Goal: Check status: Check status

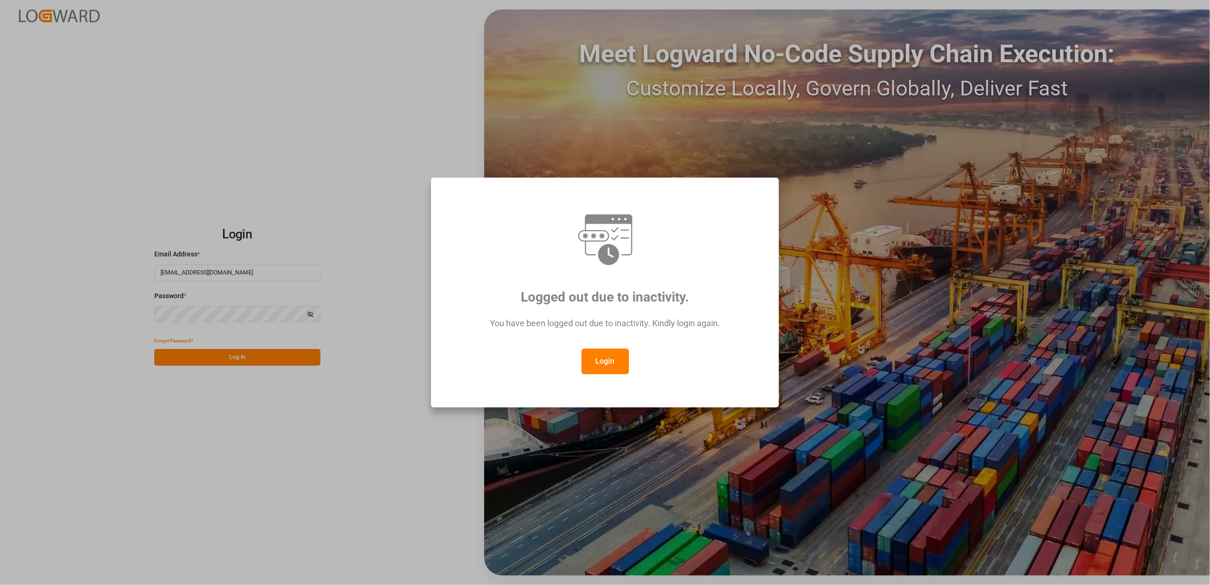
click at [246, 357] on div "Logged out due to inactivity. You have been logged out due to inactivity. Kindl…" at bounding box center [605, 292] width 1210 height 585
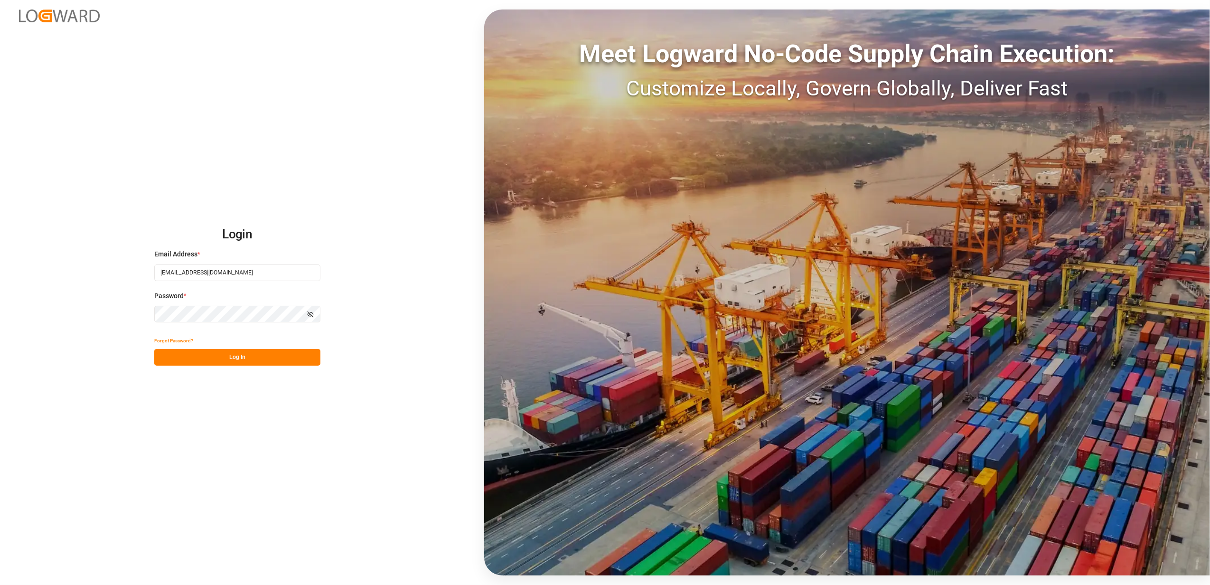
click at [257, 359] on button "Log In" at bounding box center [237, 357] width 166 height 17
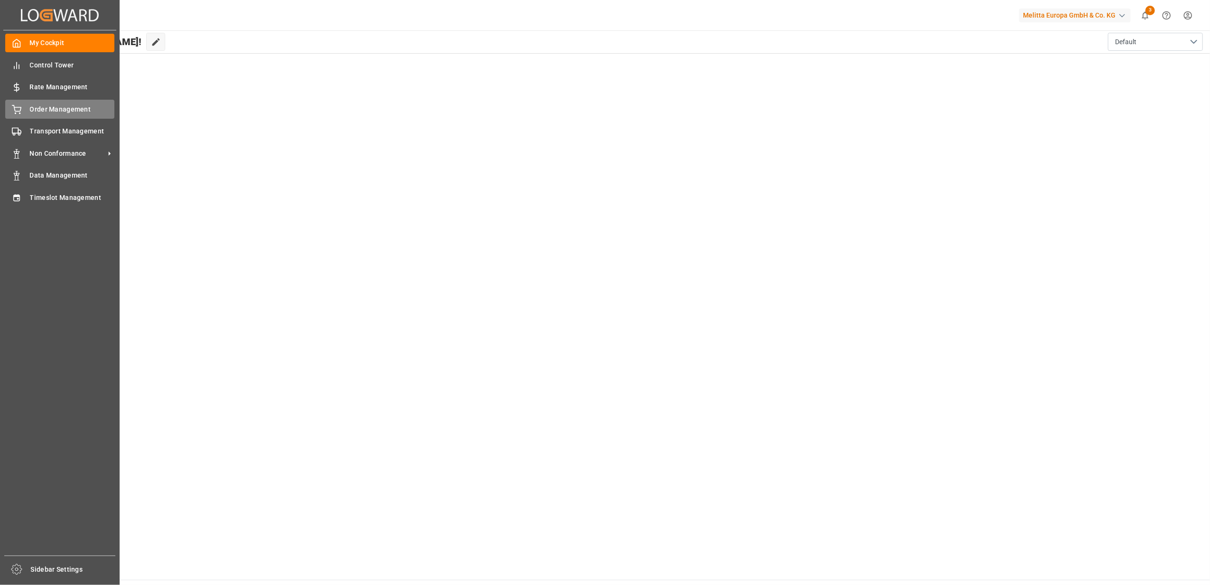
click at [67, 107] on span "Order Management" at bounding box center [72, 109] width 85 height 10
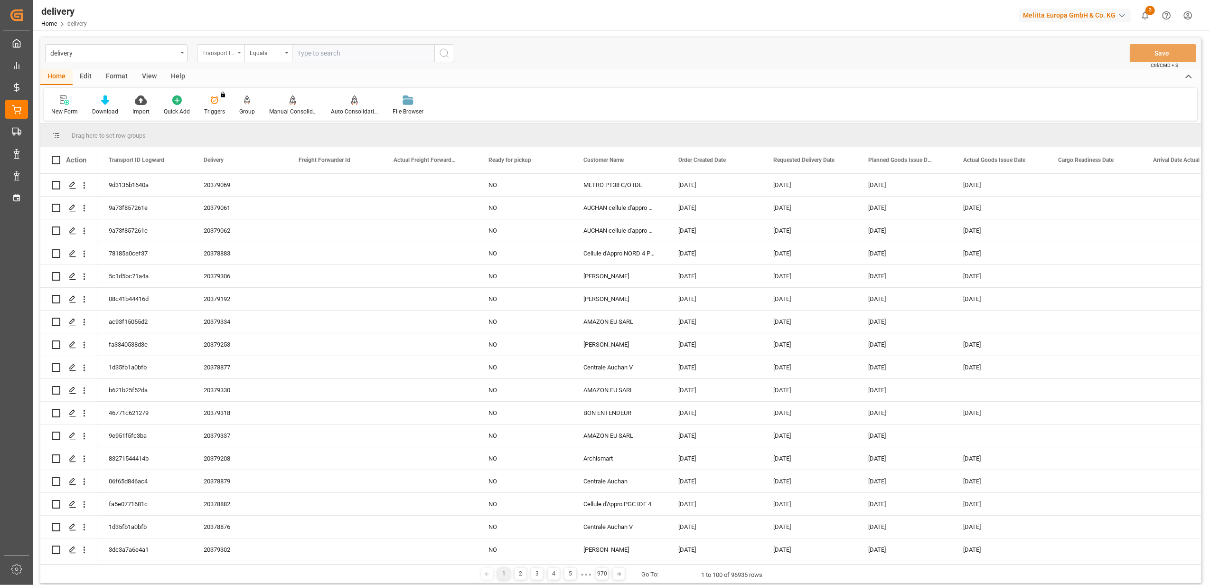
click at [237, 56] on div "Transport ID Logward" at bounding box center [220, 53] width 47 height 18
click at [238, 122] on div "Delivery" at bounding box center [267, 117] width 141 height 20
click at [402, 53] on input "text" at bounding box center [363, 53] width 142 height 18
type input "20375222"
click at [445, 50] on icon "search button" at bounding box center [444, 52] width 11 height 11
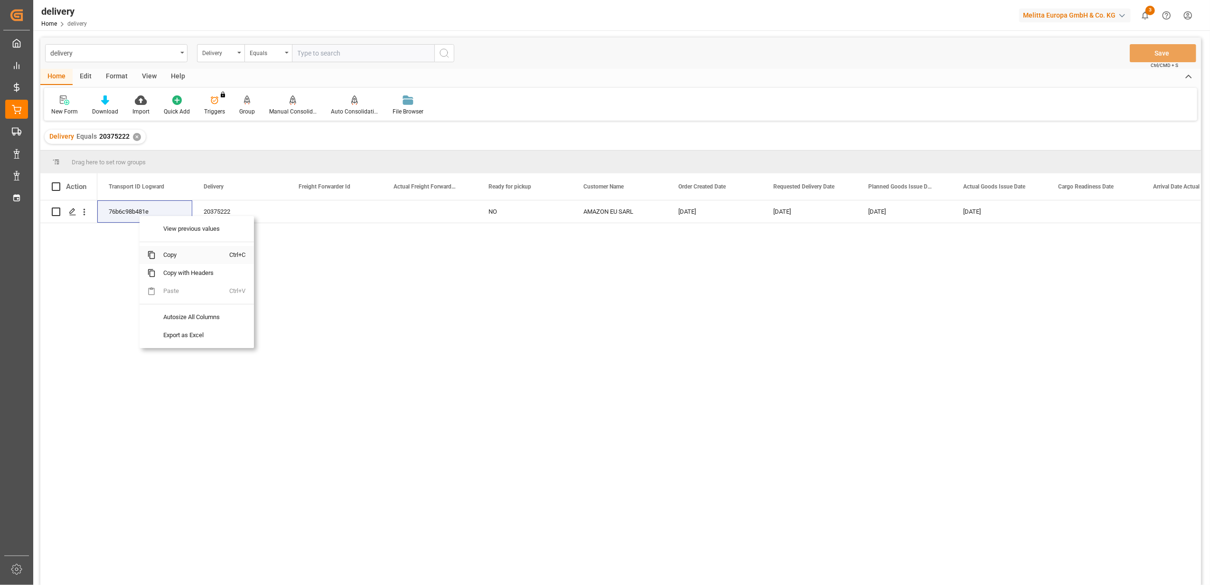
click at [174, 254] on span "Copy" at bounding box center [193, 255] width 74 height 18
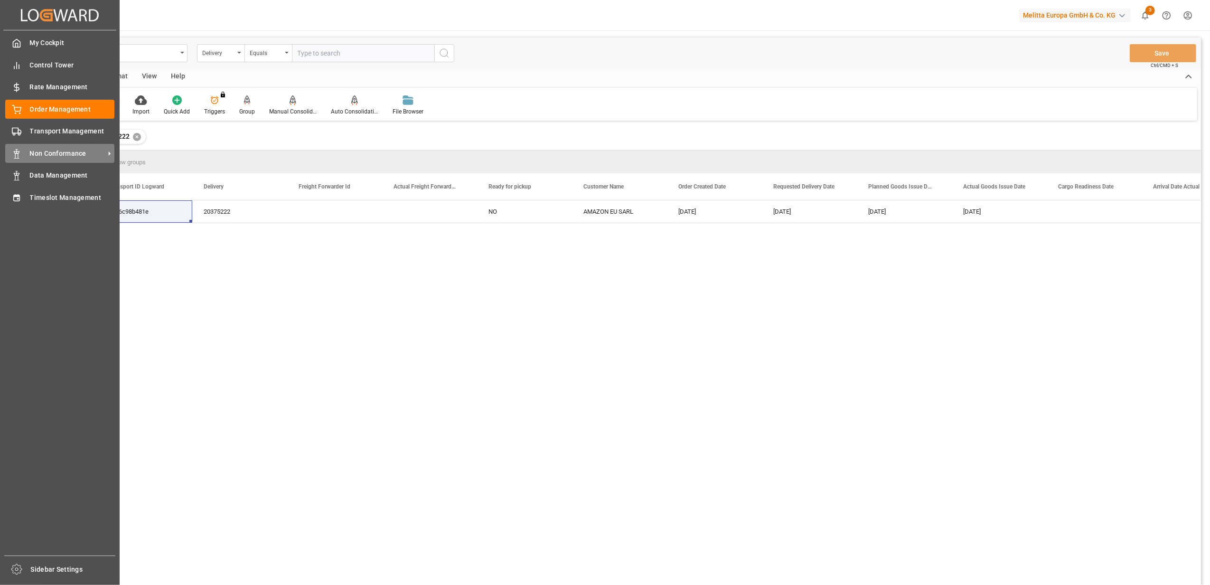
click at [70, 150] on span "Non Conformance" at bounding box center [67, 154] width 75 height 10
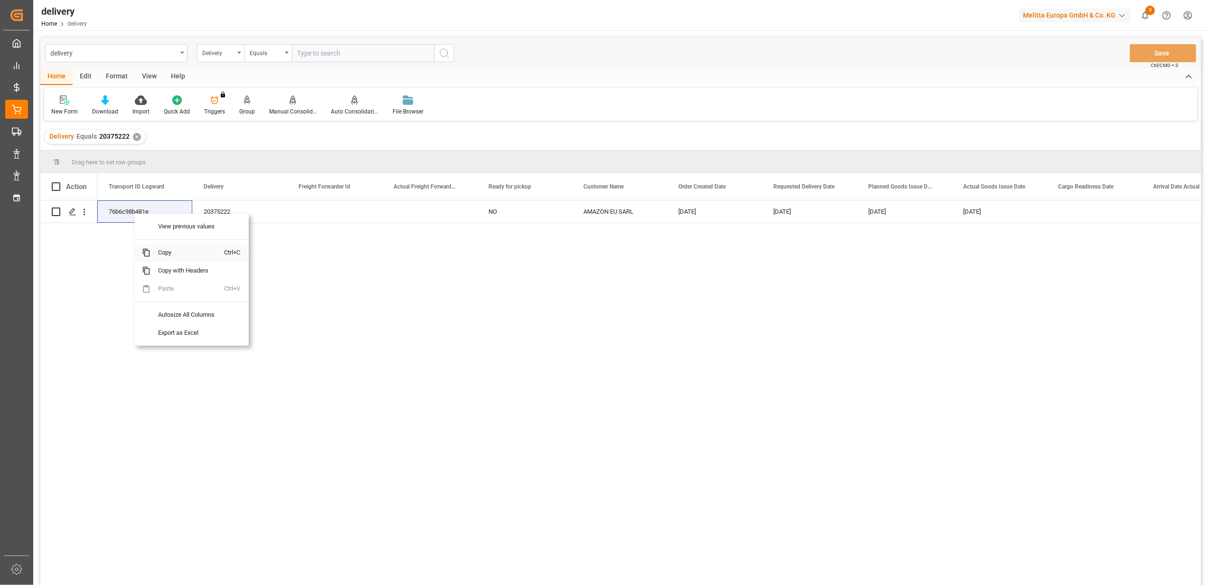
click at [185, 246] on span "Copy" at bounding box center [187, 253] width 74 height 18
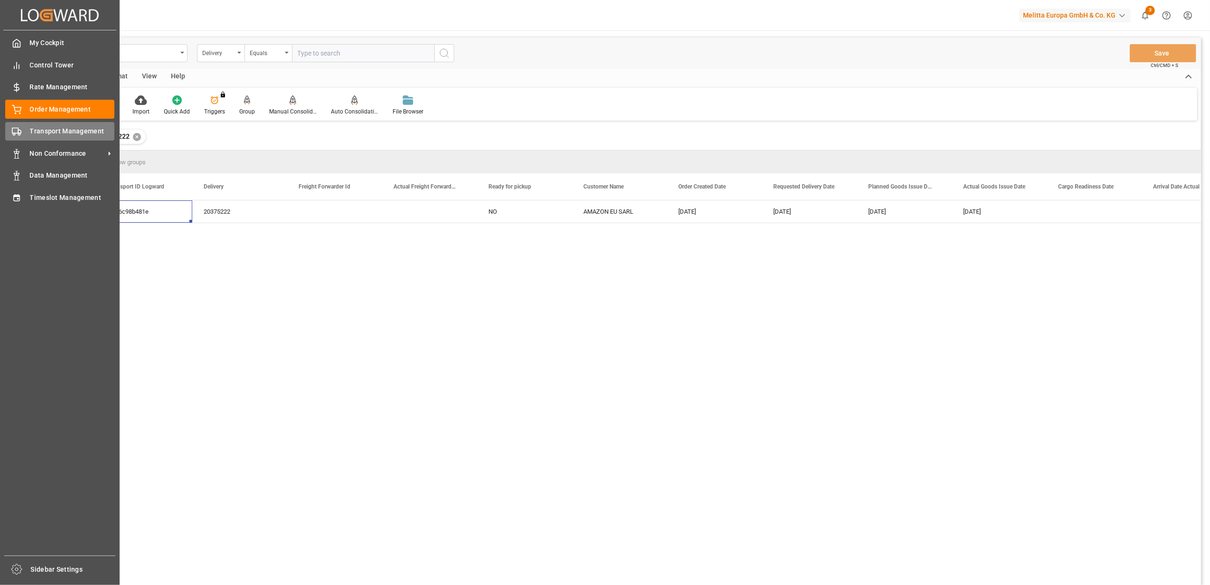
click at [48, 138] on div "Transport Management Transport Management" at bounding box center [59, 131] width 109 height 19
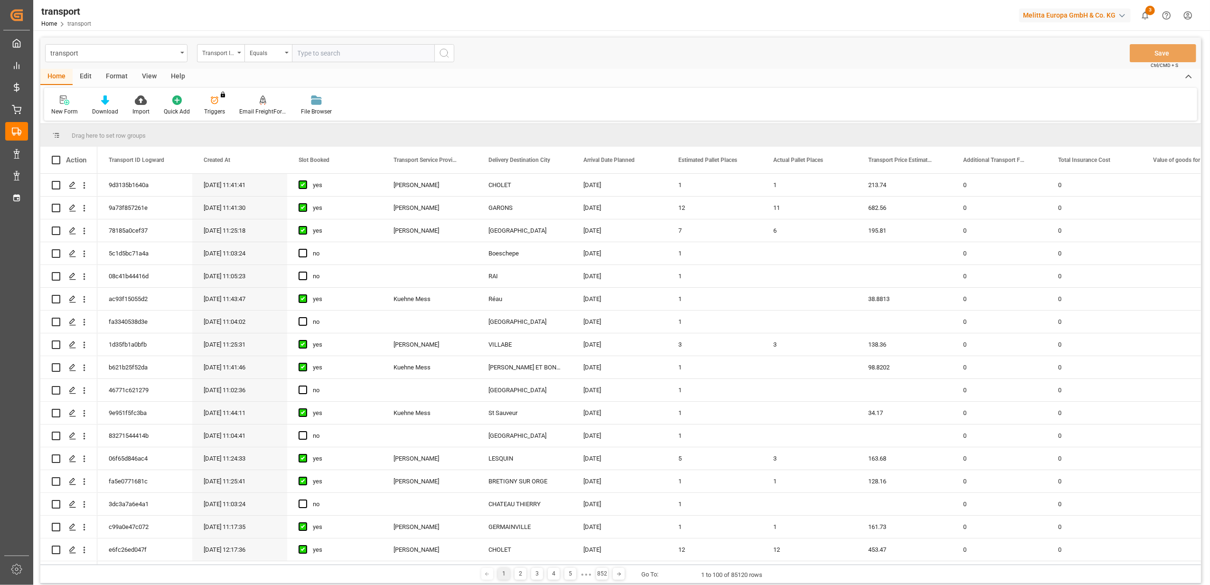
click at [413, 51] on input "text" at bounding box center [363, 53] width 142 height 18
paste input "76b6c98b481e"
type input "76b6c98b481e"
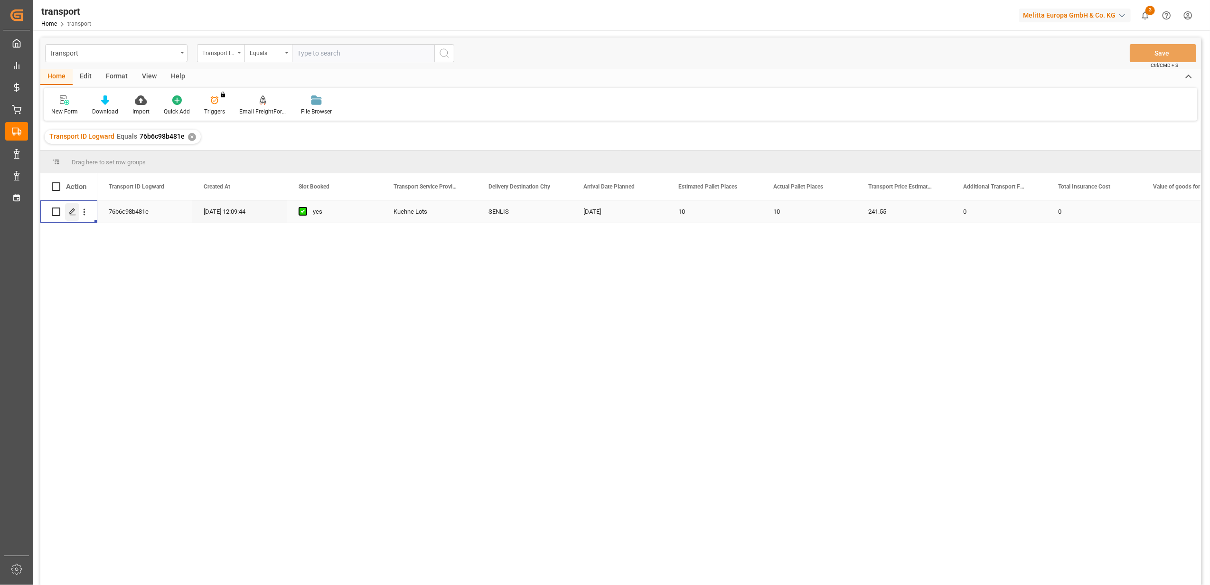
drag, startPoint x: 69, startPoint y: 213, endPoint x: 69, endPoint y: 219, distance: 6.7
click at [69, 219] on div "Press SPACE to select this row." at bounding box center [72, 212] width 14 height 18
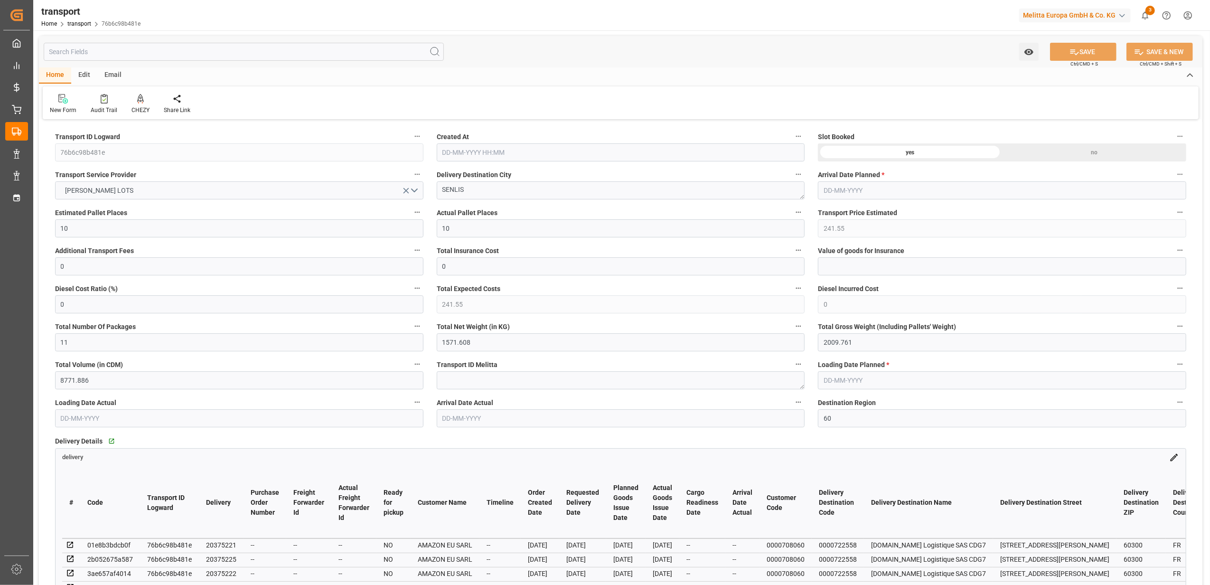
type input "[DATE] 12:09"
type input "[DATE]"
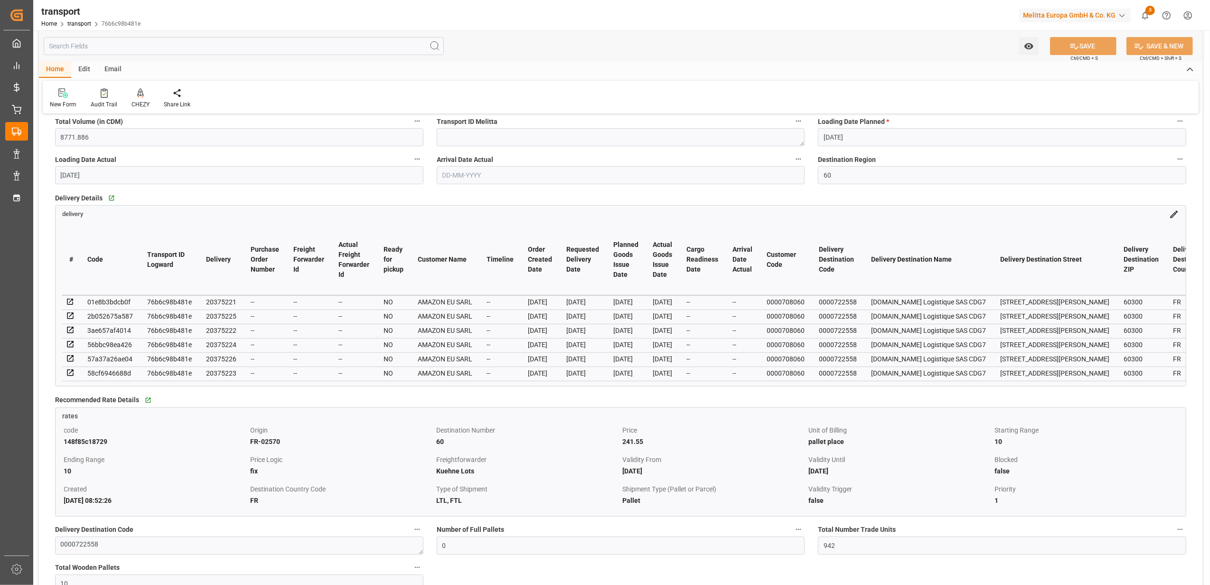
scroll to position [253, 0]
